Goal: Navigation & Orientation: Find specific page/section

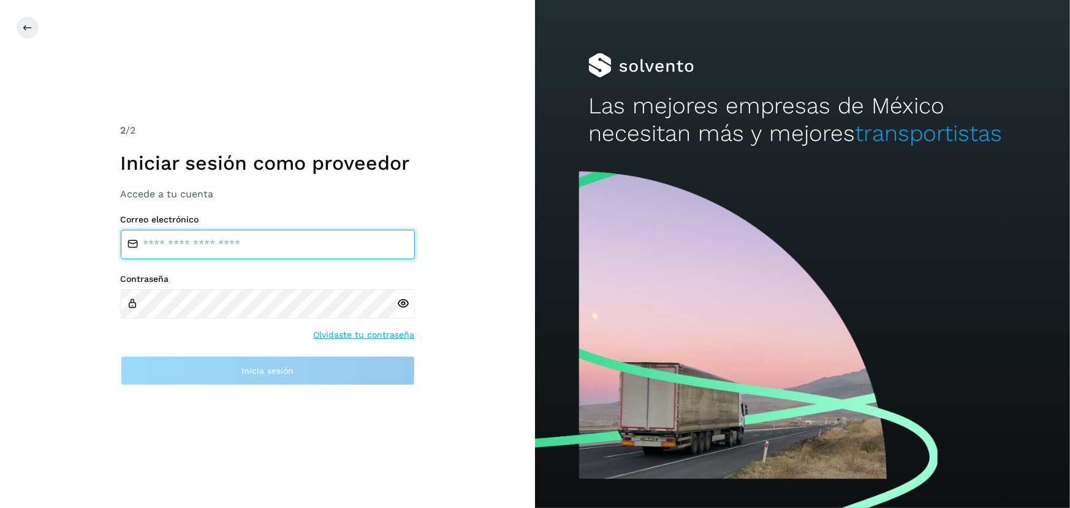
click at [314, 235] on input "email" at bounding box center [268, 244] width 294 height 29
type input "**********"
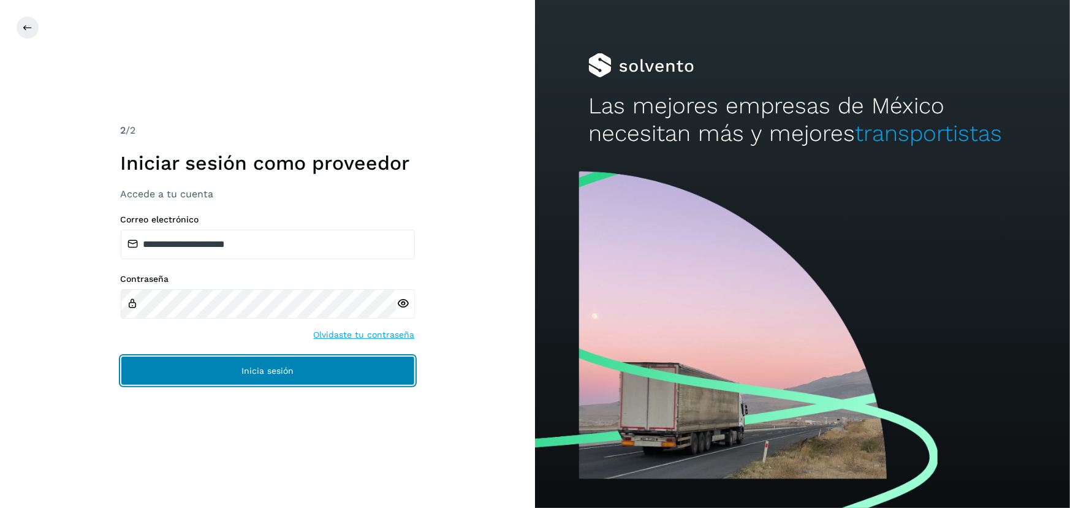
click at [267, 370] on span "Inicia sesión" at bounding box center [267, 371] width 52 height 9
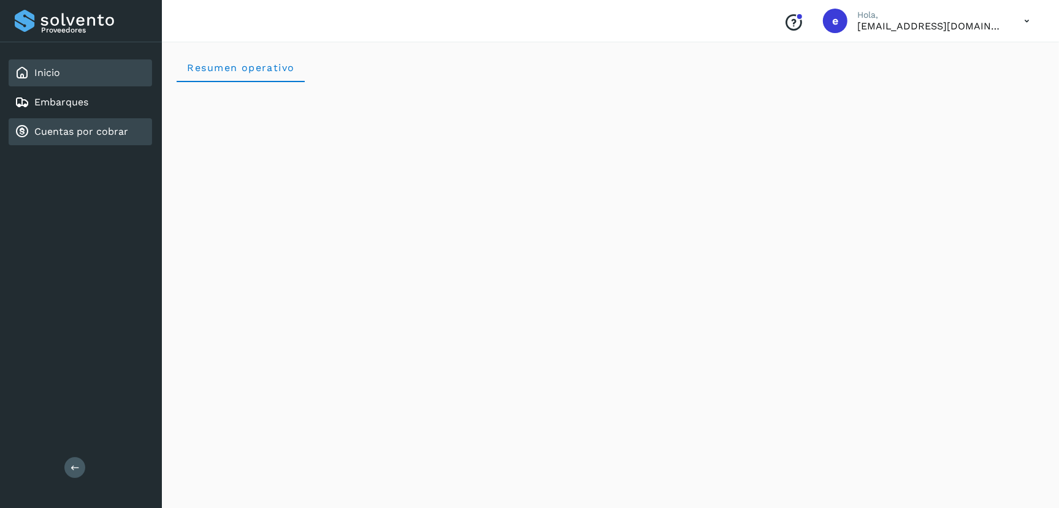
click at [82, 124] on div "Cuentas por cobrar" at bounding box center [71, 131] width 113 height 15
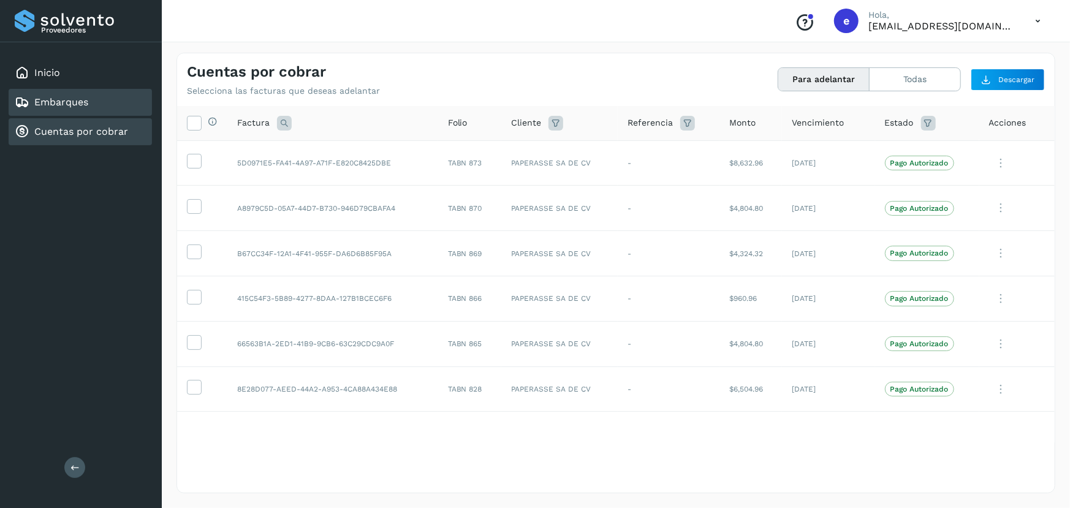
click at [99, 101] on div "Embarques" at bounding box center [80, 102] width 143 height 27
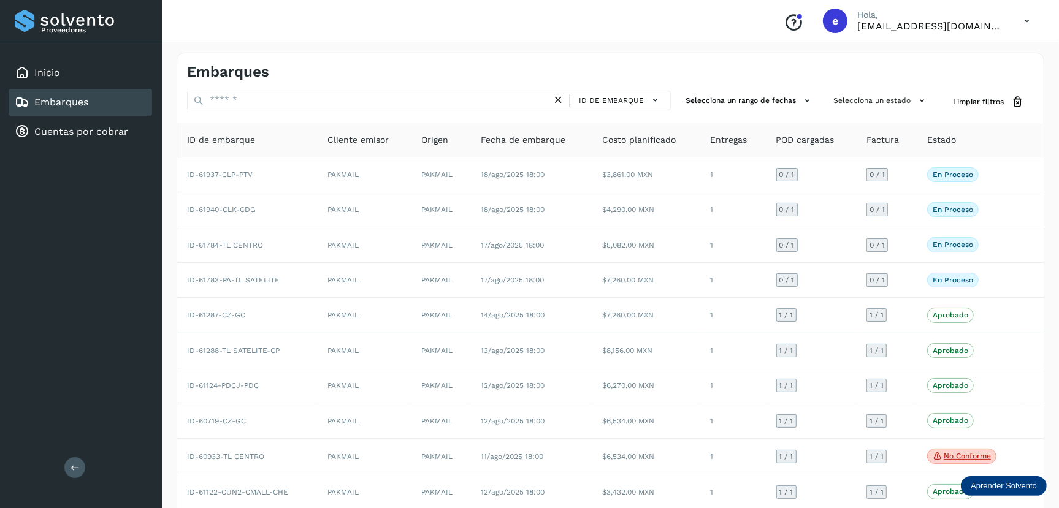
scroll to position [58, 0]
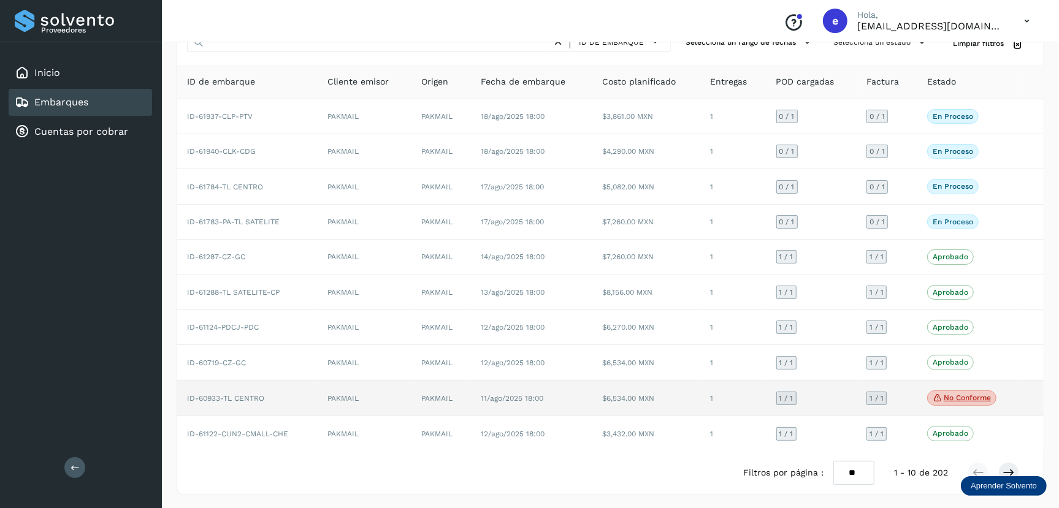
click at [1022, 400] on td at bounding box center [1032, 399] width 23 height 36
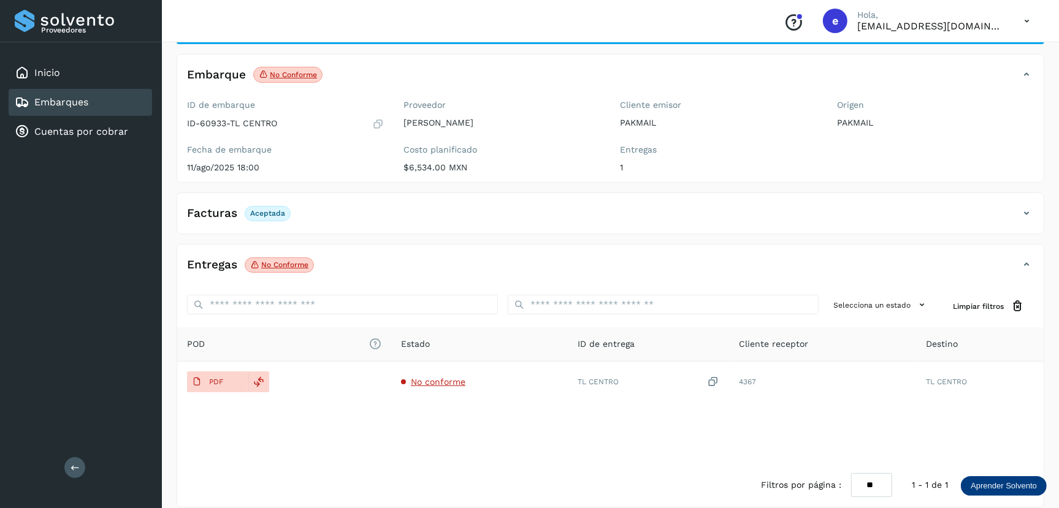
click at [363, 267] on div "Entregas No conforme" at bounding box center [598, 264] width 842 height 21
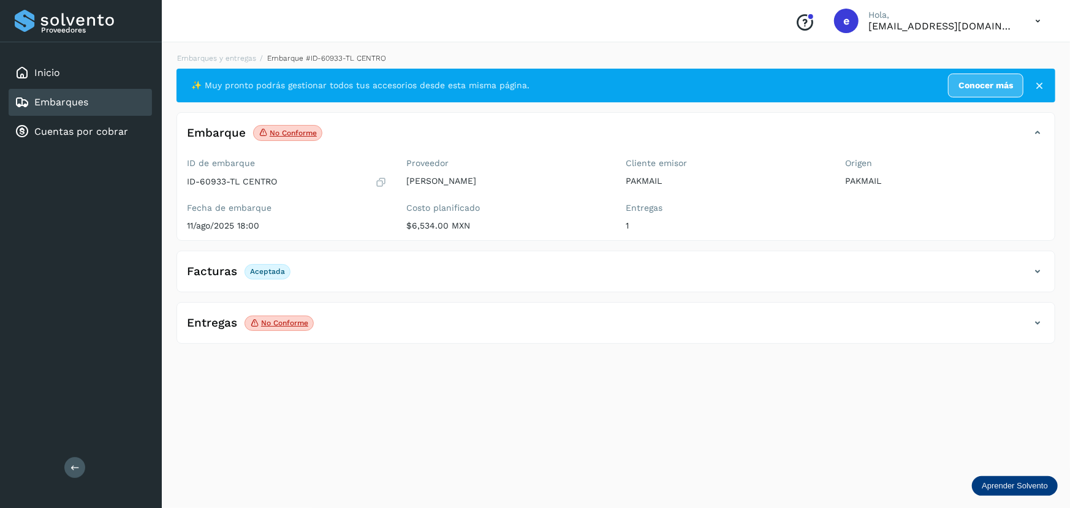
click at [289, 327] on p "No conforme" at bounding box center [284, 323] width 47 height 9
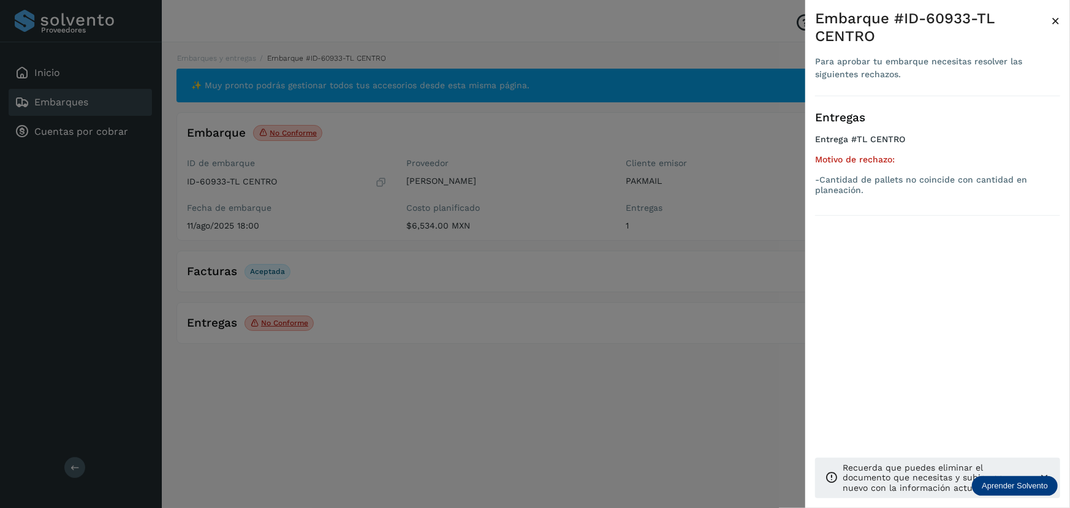
click at [1054, 20] on span "×" at bounding box center [1055, 20] width 9 height 17
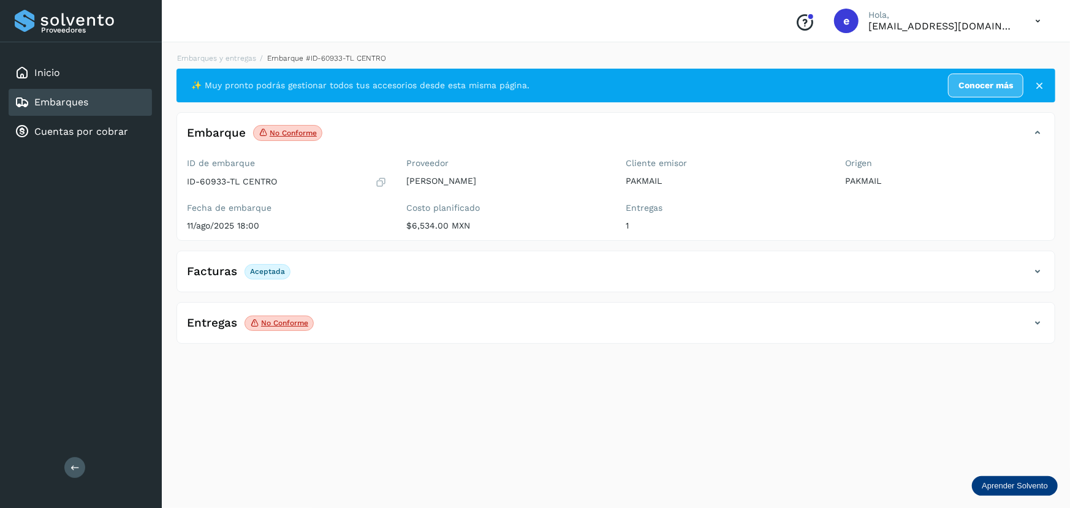
click at [87, 104] on link "Embarques" at bounding box center [61, 102] width 54 height 12
